Goal: Task Accomplishment & Management: Use online tool/utility

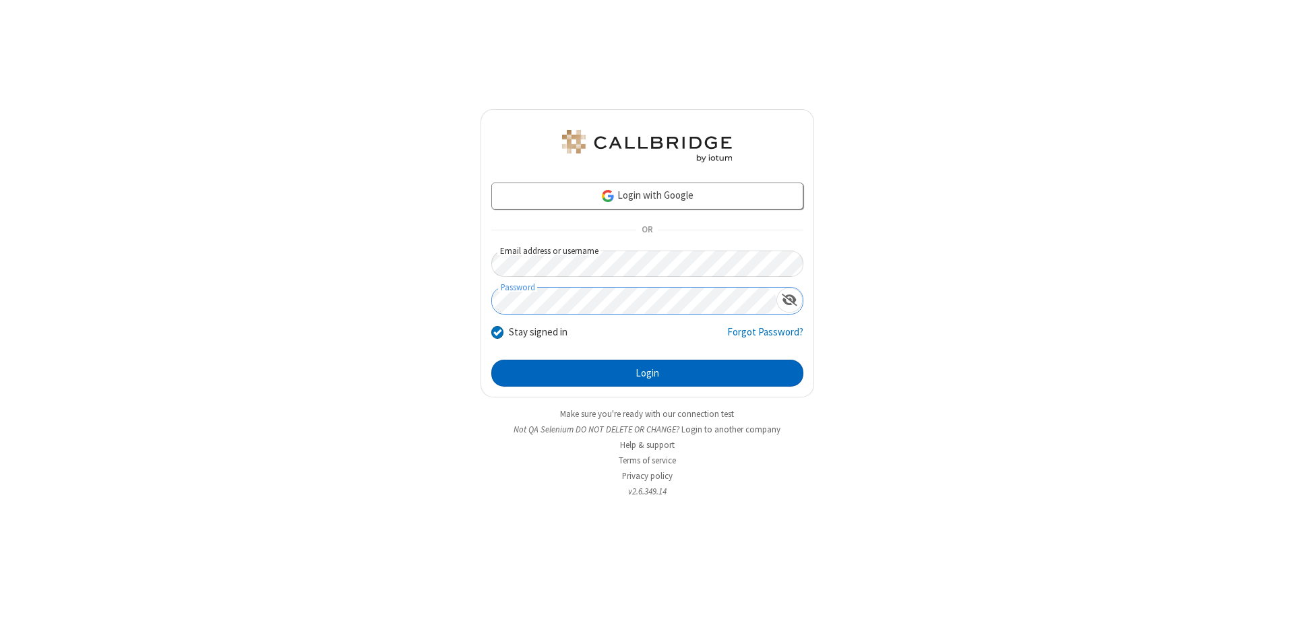
click at [647, 373] on button "Login" at bounding box center [647, 373] width 312 height 27
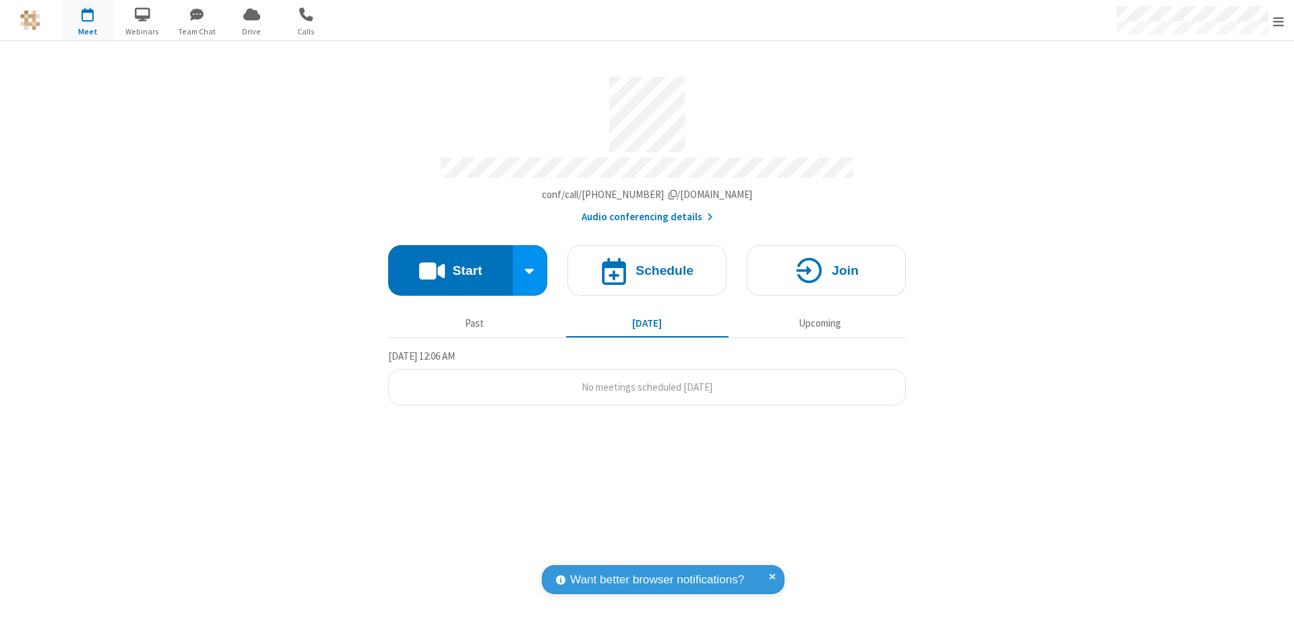
click at [450, 264] on button "Start" at bounding box center [450, 270] width 125 height 51
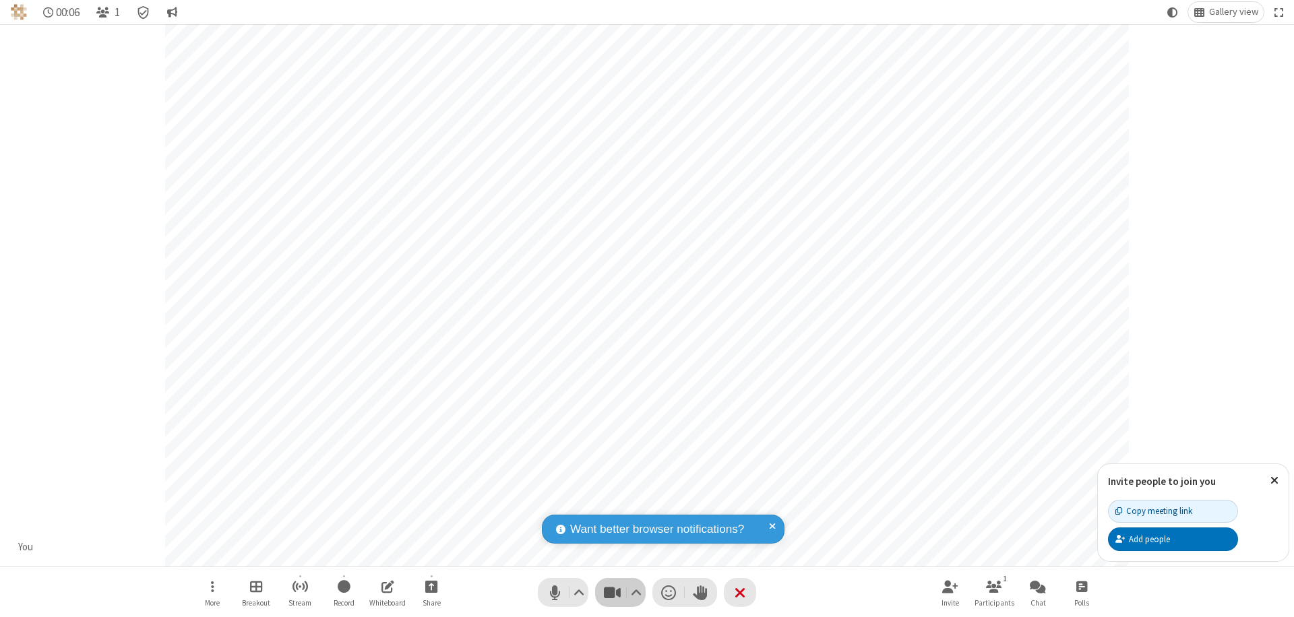
click at [612, 592] on span "Stop video (⌘+Shift+V)" at bounding box center [612, 593] width 20 height 20
click at [612, 592] on span "Start video (⌘+Shift+V)" at bounding box center [612, 593] width 20 height 20
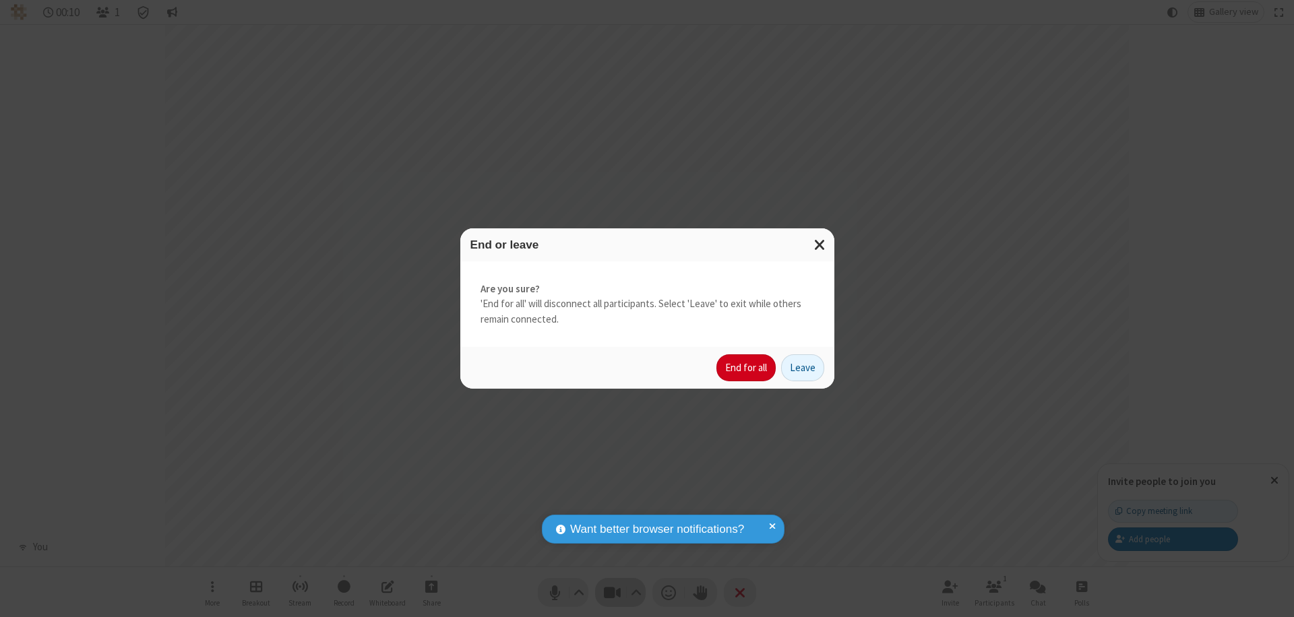
click at [746, 368] on button "End for all" at bounding box center [745, 367] width 59 height 27
